Goal: Transaction & Acquisition: Download file/media

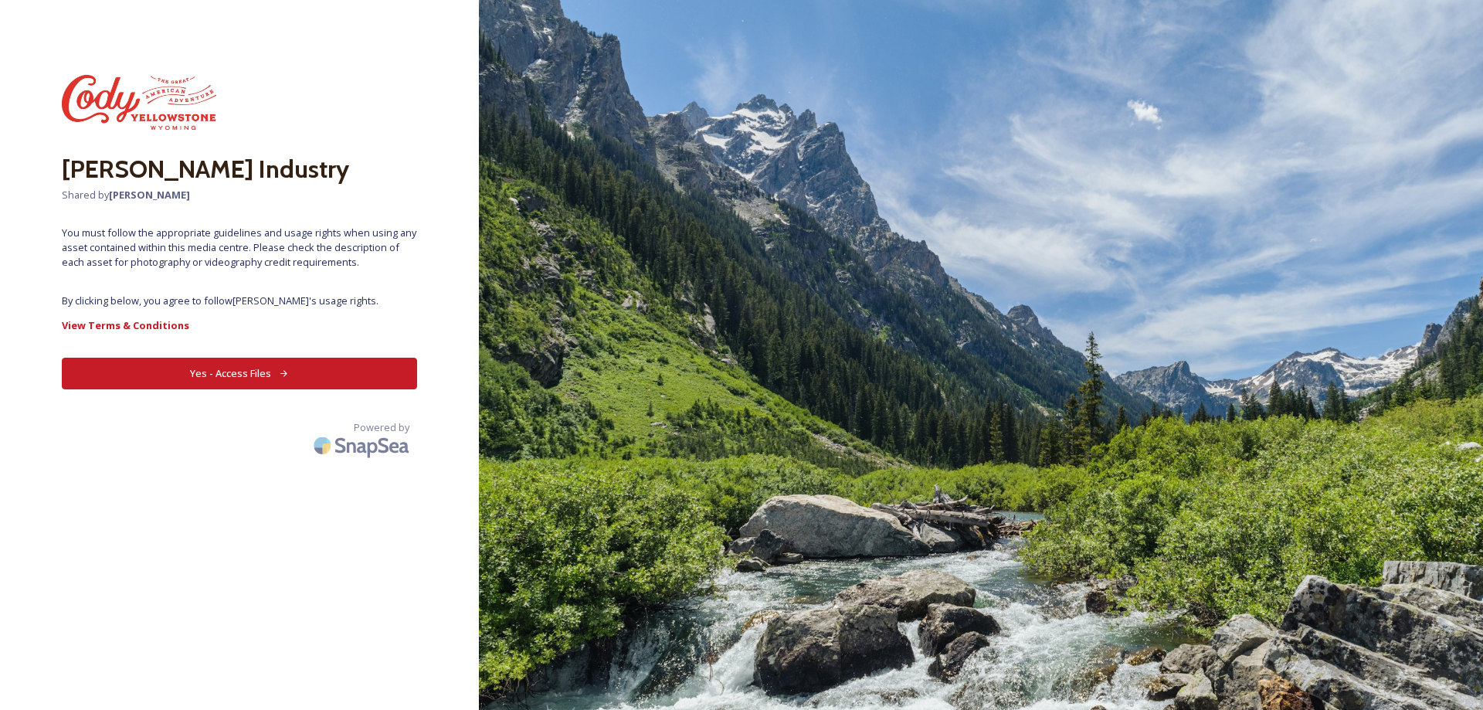
click at [253, 364] on button "Yes - Access Files" at bounding box center [239, 374] width 355 height 32
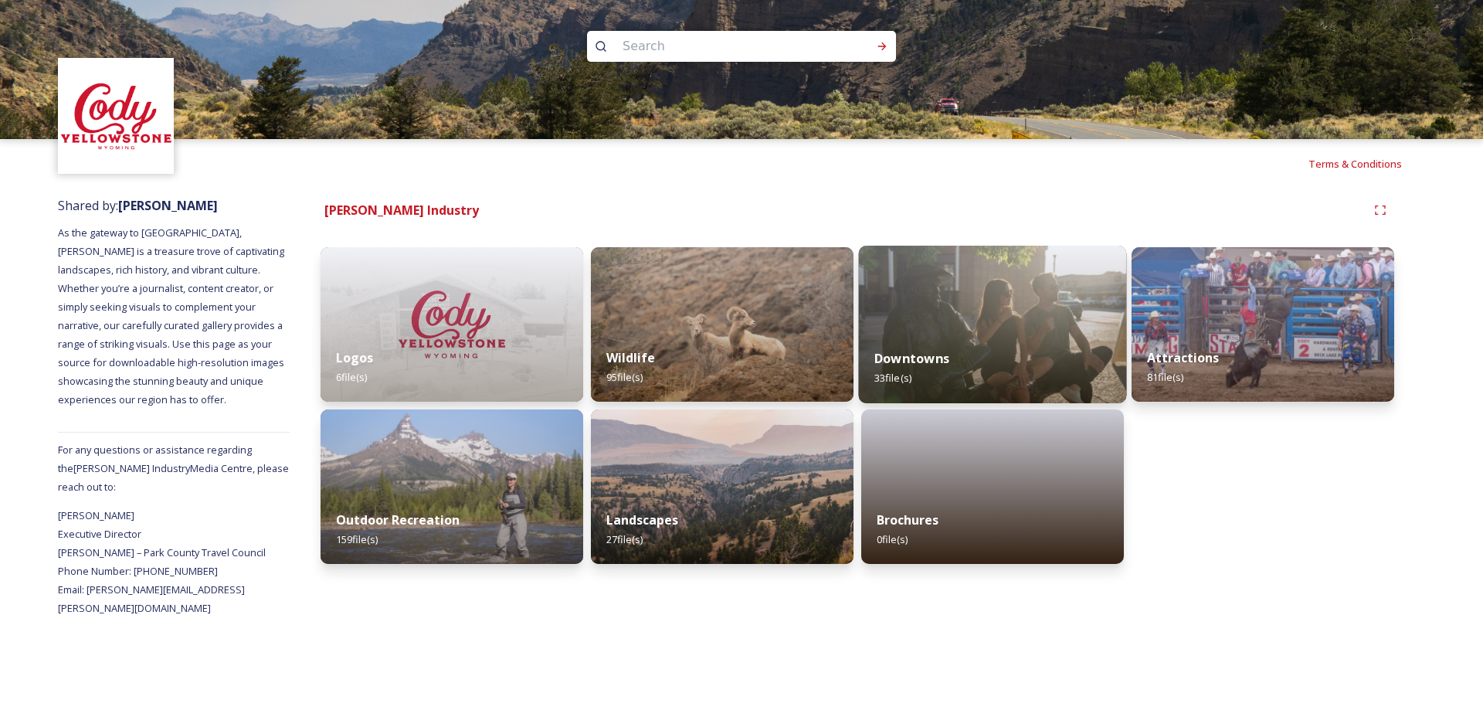
click at [934, 326] on img at bounding box center [993, 325] width 268 height 158
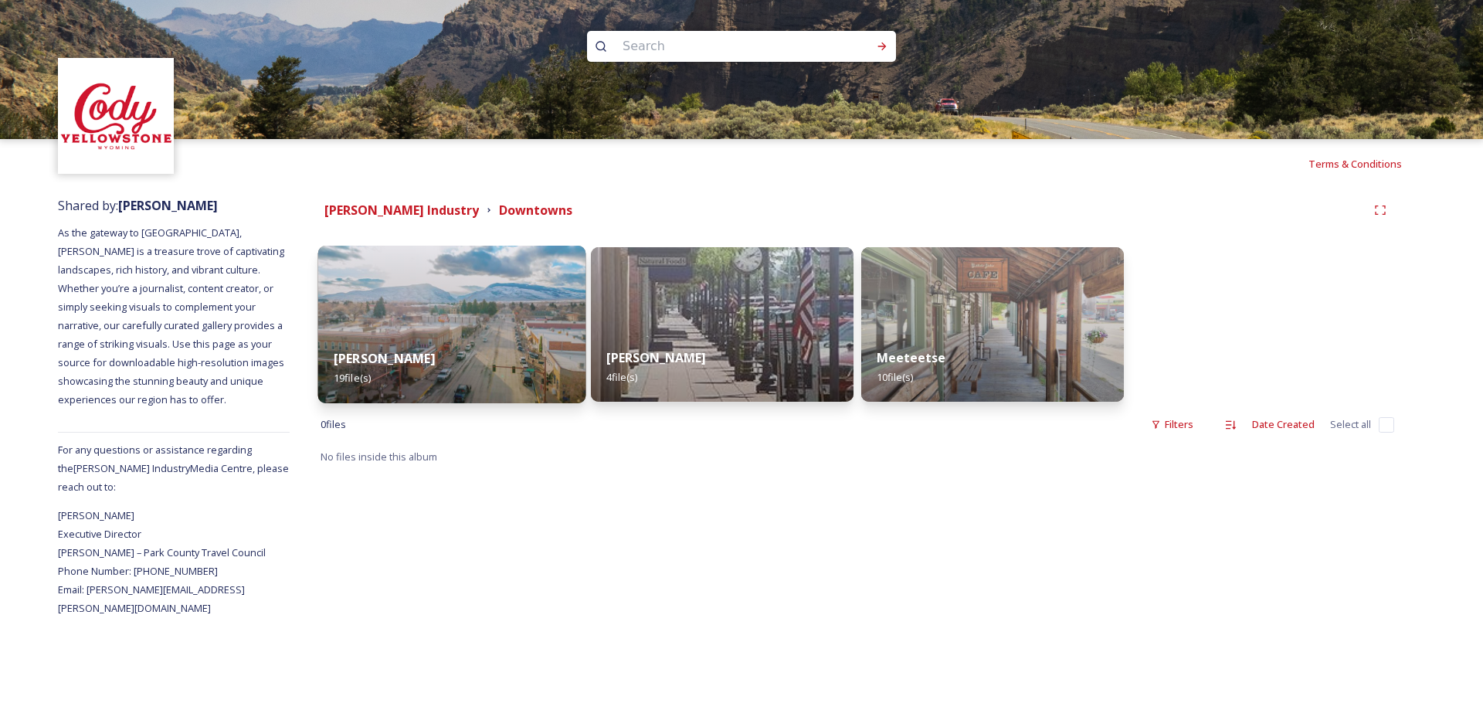
click at [459, 297] on img at bounding box center [452, 325] width 268 height 158
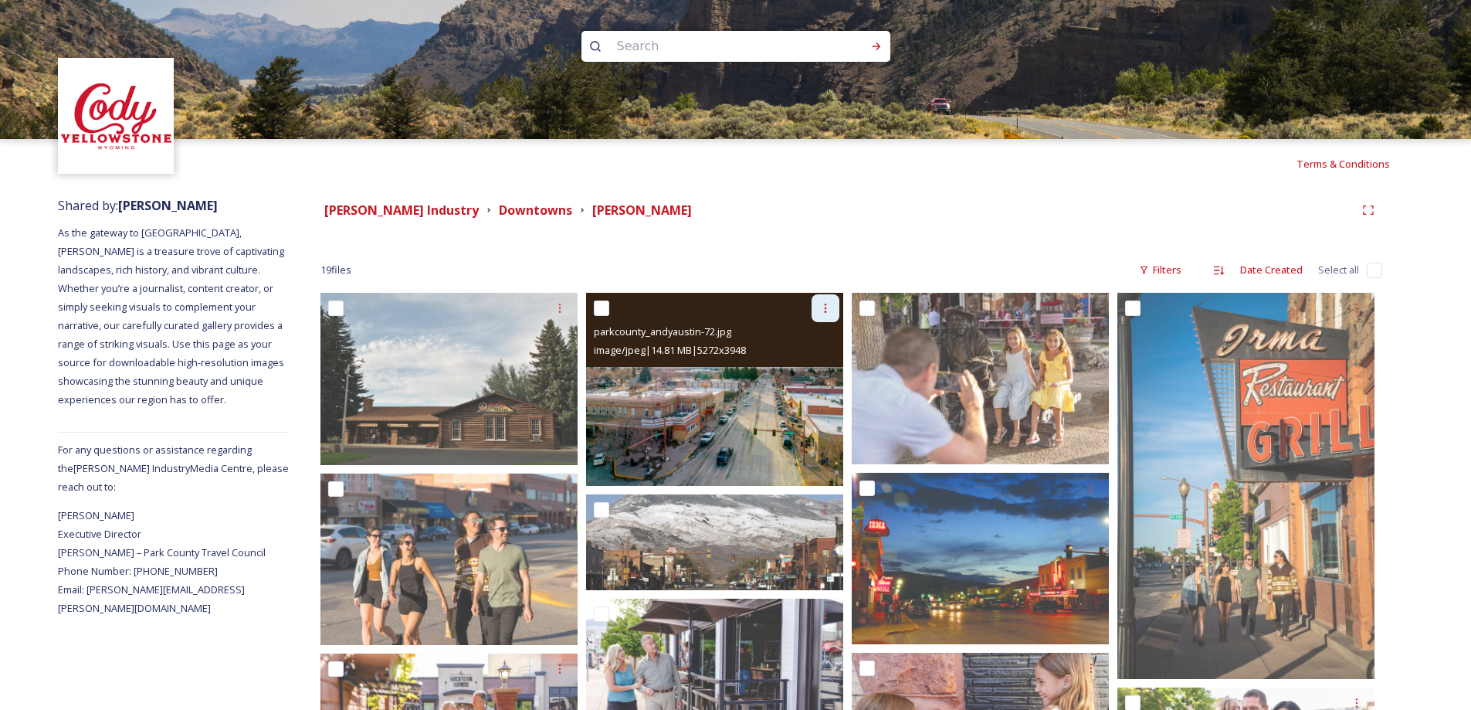
click at [833, 311] on div at bounding box center [826, 308] width 28 height 28
click at [814, 375] on span "Download" at bounding box center [807, 372] width 47 height 15
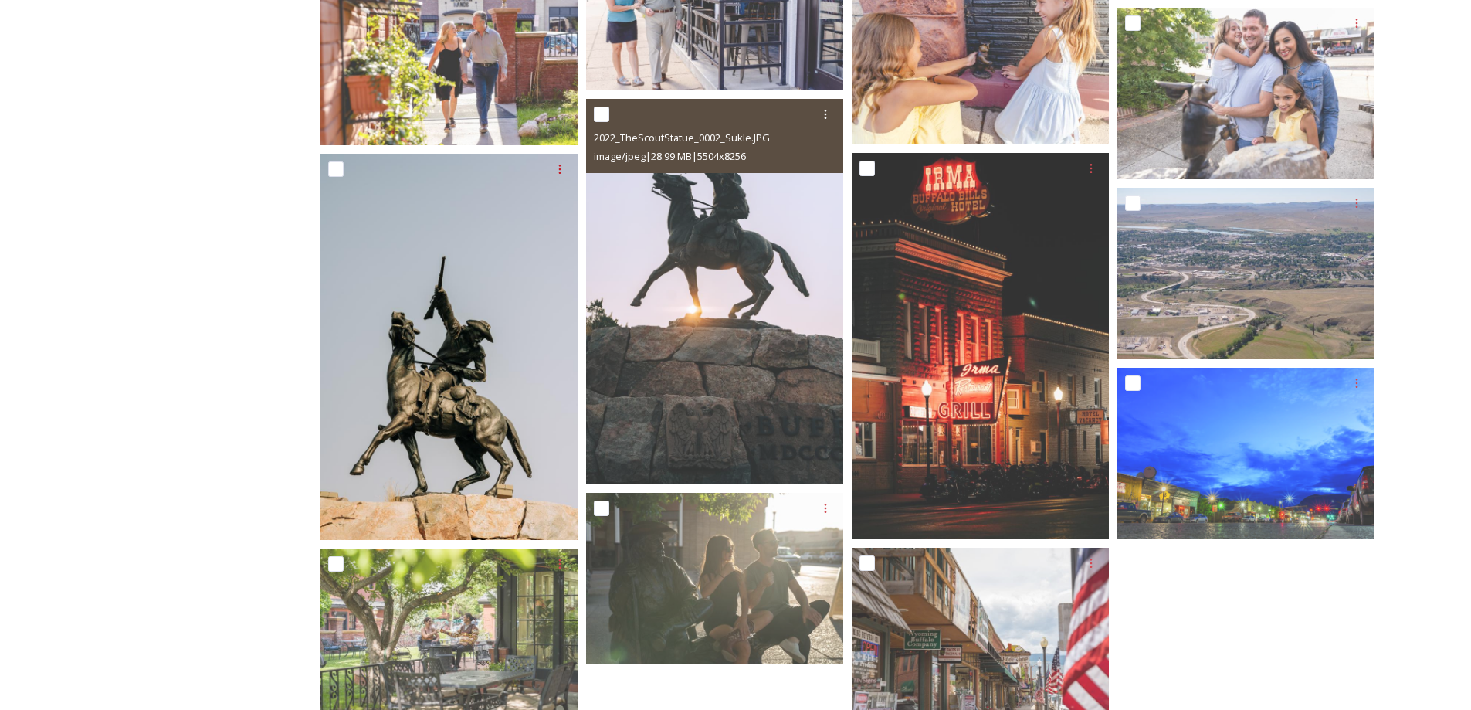
scroll to position [672, 0]
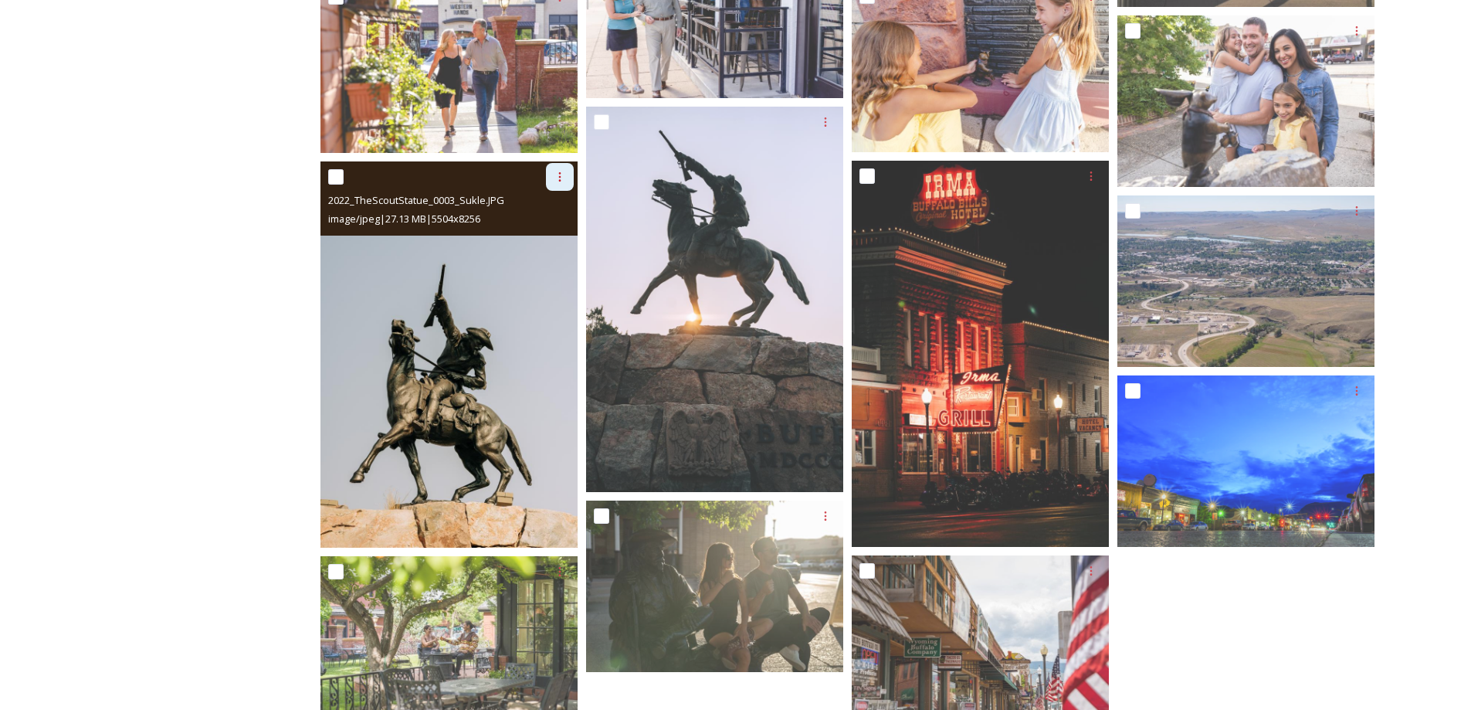
click at [558, 176] on icon at bounding box center [560, 177] width 12 height 12
click at [551, 232] on div "Download" at bounding box center [541, 241] width 63 height 30
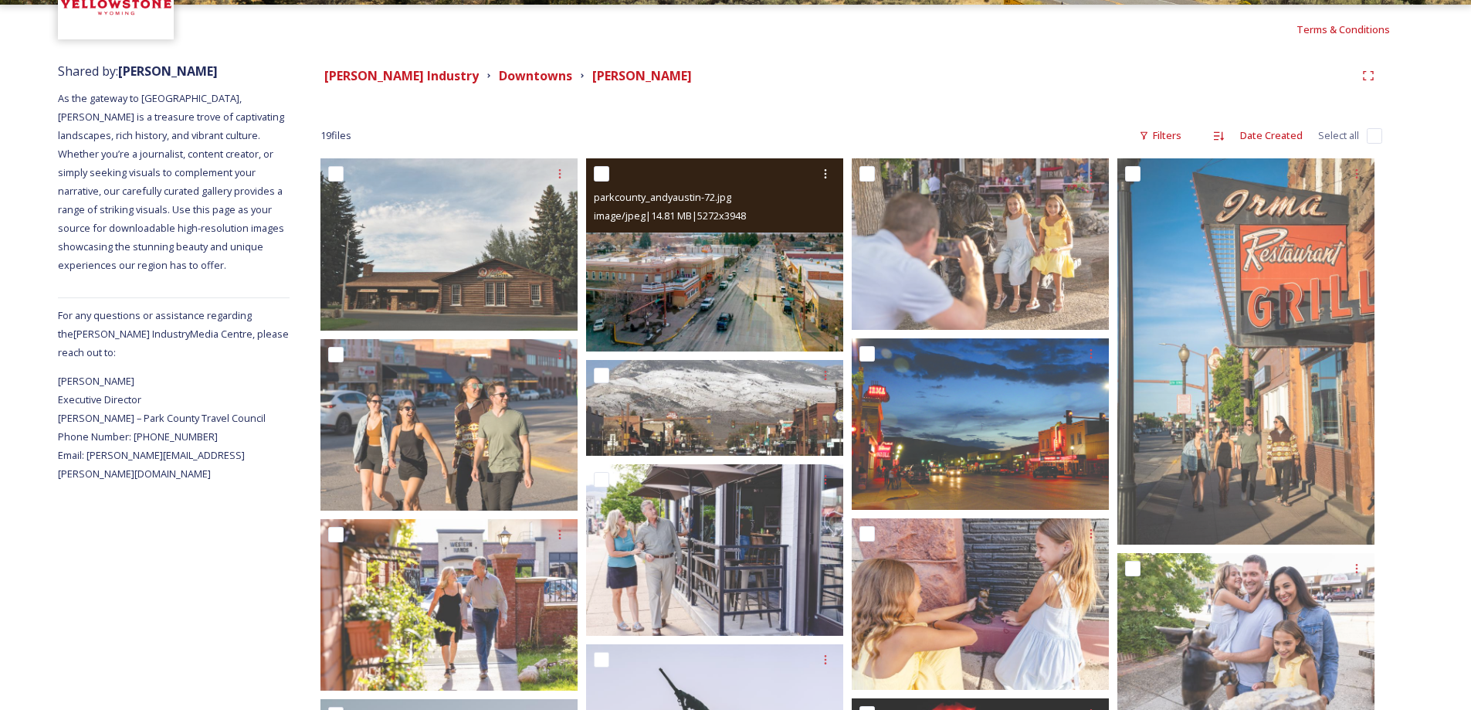
scroll to position [131, 0]
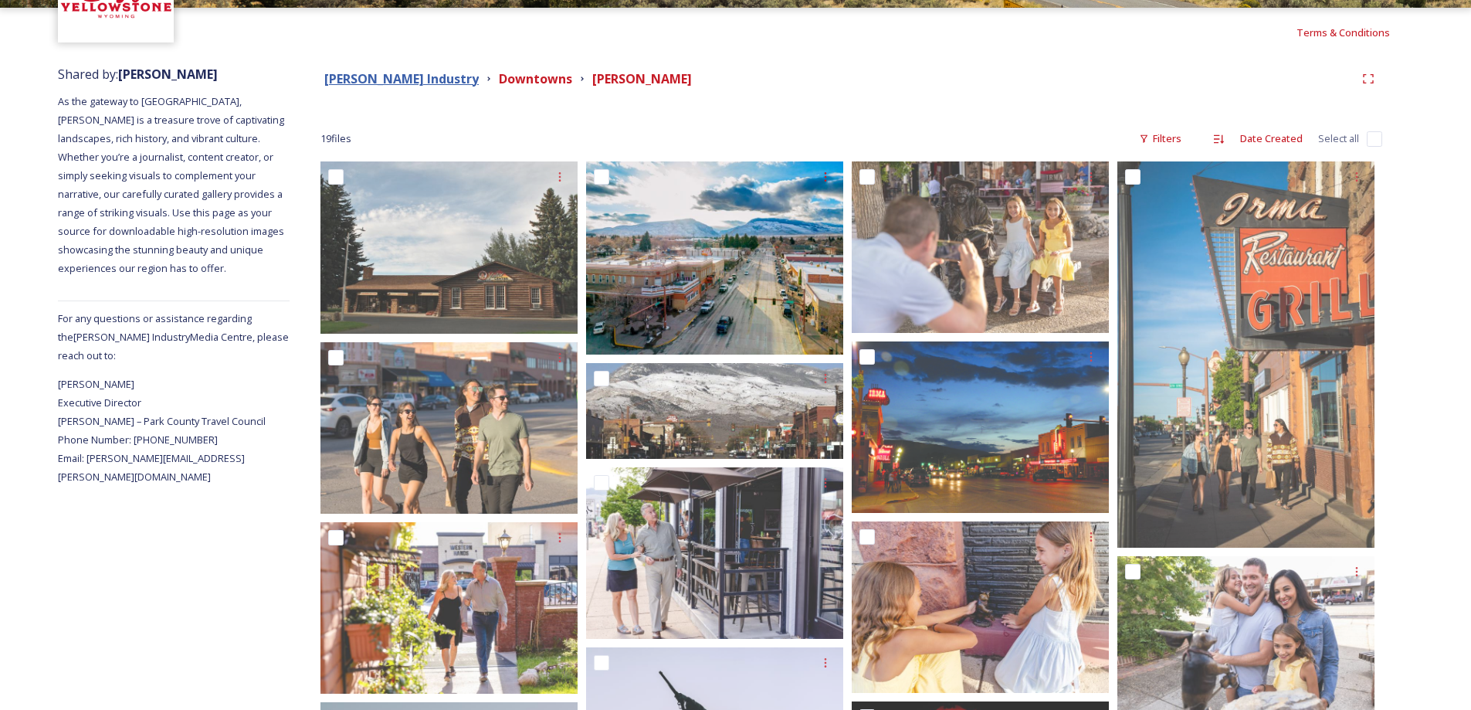
click at [463, 84] on strong "[PERSON_NAME] Industry" at bounding box center [401, 78] width 154 height 17
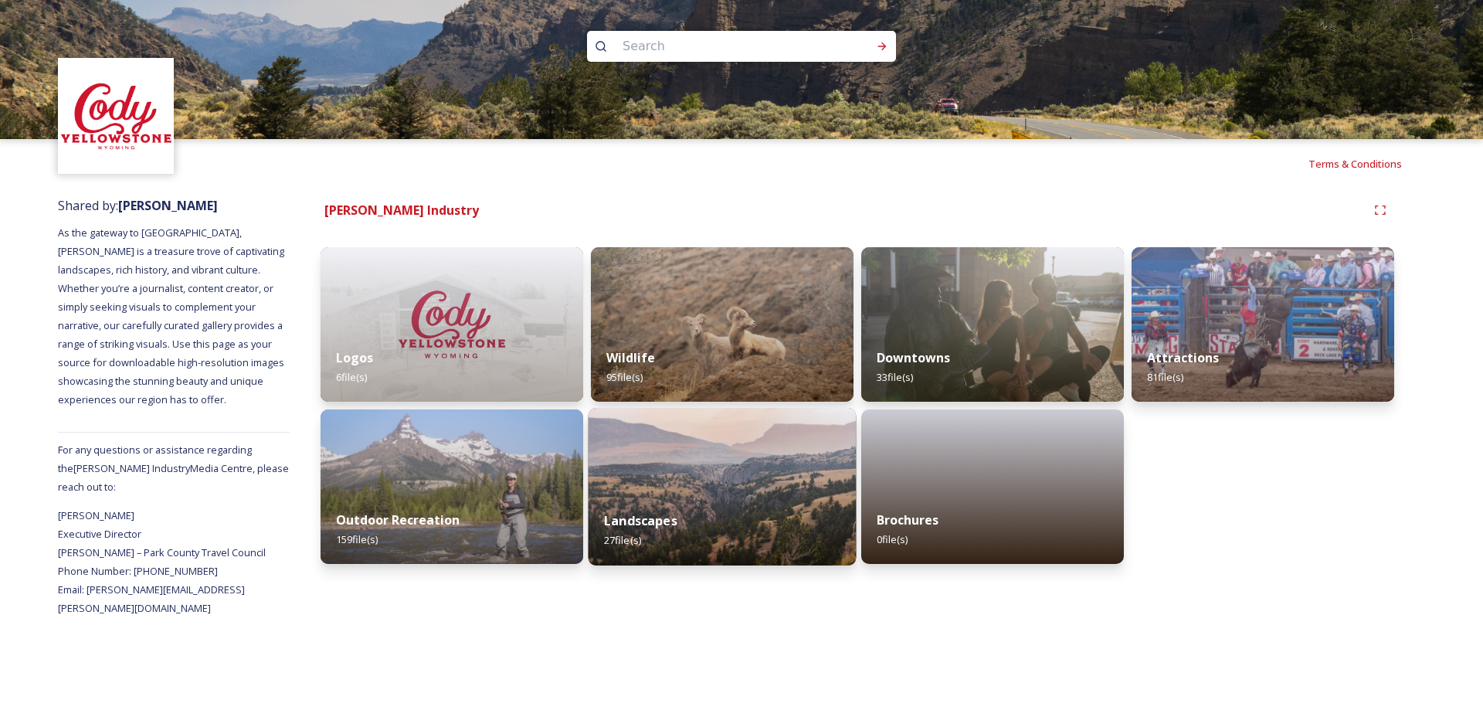
click at [682, 469] on img at bounding box center [722, 487] width 268 height 158
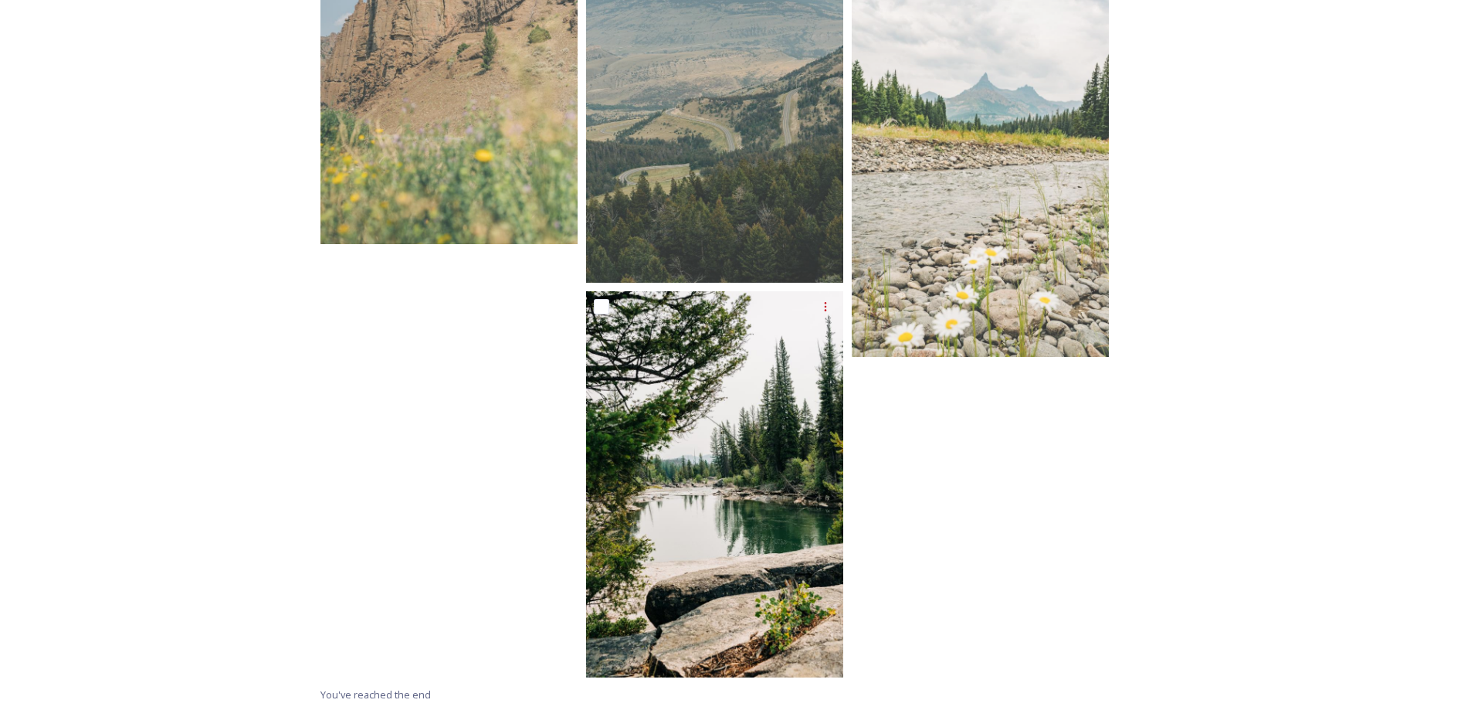
scroll to position [2047, 0]
